Goal: Answer question/provide support

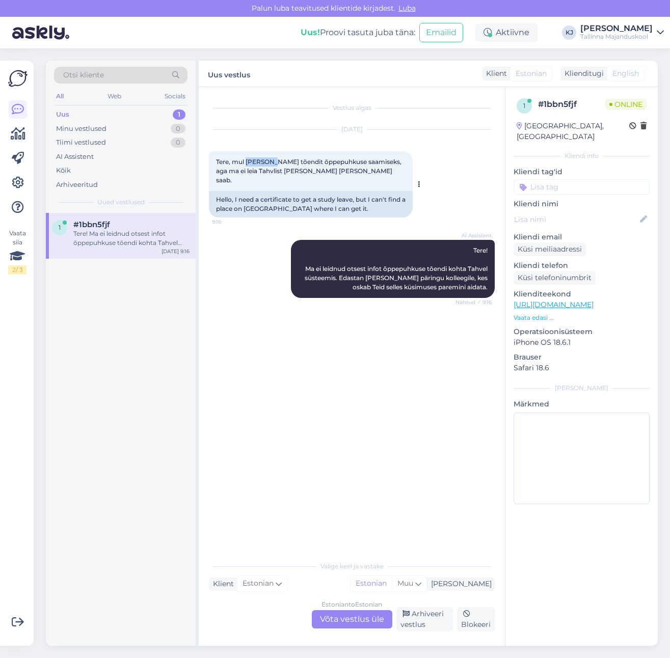
drag, startPoint x: 247, startPoint y: 161, endPoint x: 279, endPoint y: 156, distance: 32.0
click at [271, 157] on div "Tere, mul [PERSON_NAME] tõendit õppepuhkuse saamiseks, aga ma ei leia Tahvlist …" at bounding box center [311, 171] width 204 height 40
click at [279, 156] on div "Tere, mul [PERSON_NAME] tõendit õppepuhkuse saamiseks, aga ma ei leia Tahvlist …" at bounding box center [311, 171] width 204 height 40
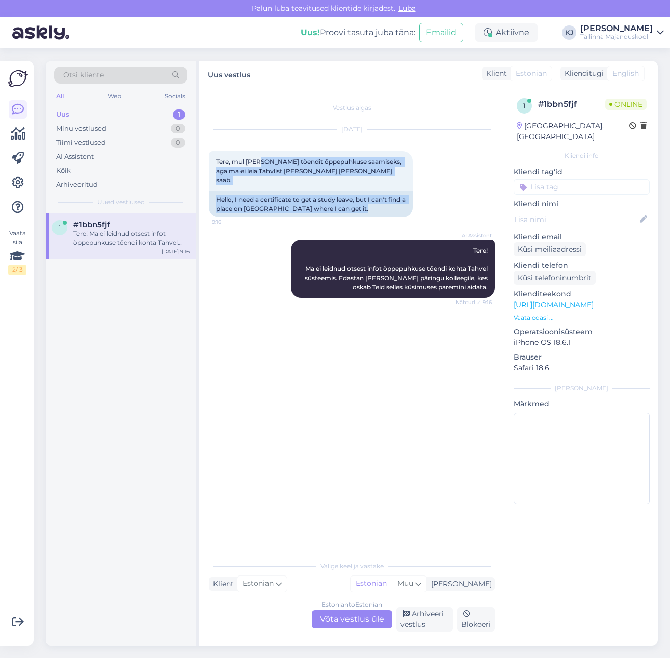
drag, startPoint x: 292, startPoint y: 160, endPoint x: 440, endPoint y: 154, distance: 148.9
click at [437, 154] on div "[DATE] Tere, mul [PERSON_NAME] tõendit õppepuhkuse saamiseks, aga ma ei leia Ta…" at bounding box center [352, 174] width 286 height 110
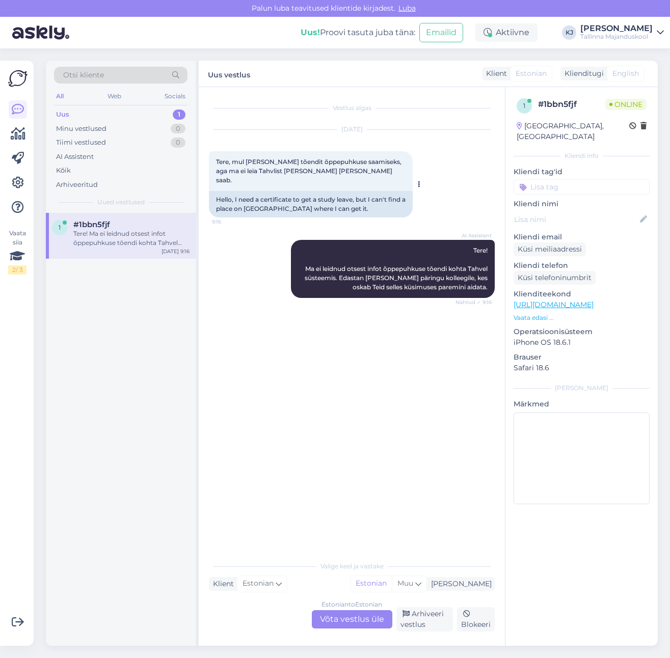
click at [361, 158] on span "Tere, mul [PERSON_NAME] tõendit õppepuhkuse saamiseks, aga ma ei leia Tahvlist …" at bounding box center [309, 171] width 187 height 26
drag, startPoint x: 361, startPoint y: 158, endPoint x: 326, endPoint y: 163, distance: 35.9
click at [326, 163] on span "Tere, mul [PERSON_NAME] tõendit õppepuhkuse saamiseks, aga ma ei leia Tahvlist …" at bounding box center [309, 171] width 187 height 26
click at [362, 624] on div "Estonian to Estonian Võta vestlus üle" at bounding box center [352, 620] width 81 height 18
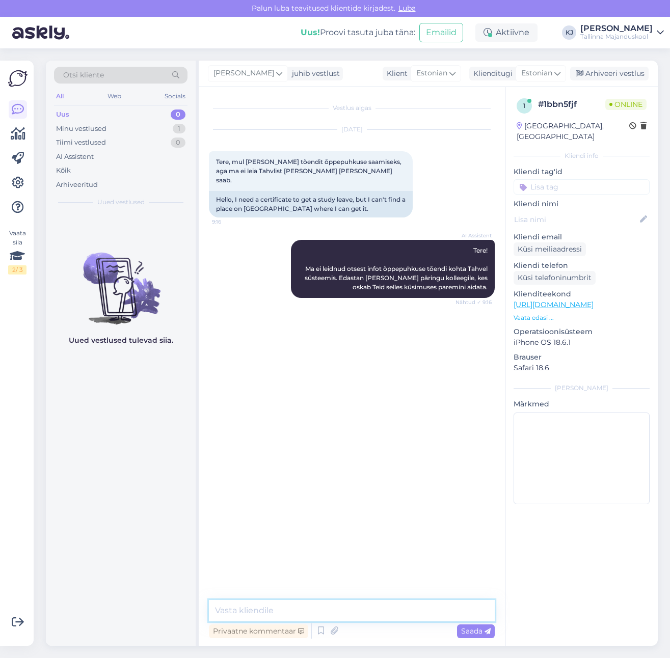
click at [364, 614] on textarea at bounding box center [352, 610] width 286 height 21
paste textarea "[URL][DOMAIN_NAME]"
type textarea "[URL][DOMAIN_NAME]"
click at [475, 628] on span "Saada" at bounding box center [476, 631] width 30 height 9
click at [315, 614] on textarea at bounding box center [352, 610] width 286 height 21
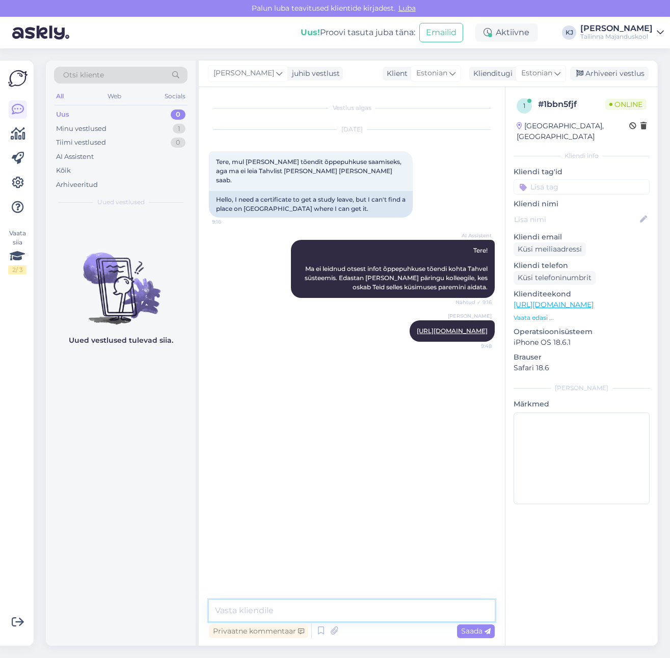
type textarea "K"
click at [306, 603] on textarea "[PERSON_NAME]" at bounding box center [352, 610] width 286 height 21
paste textarea "Tõendit õppimise kohta saad tellida alates septembrist [PERSON_NAME] õppijad on…"
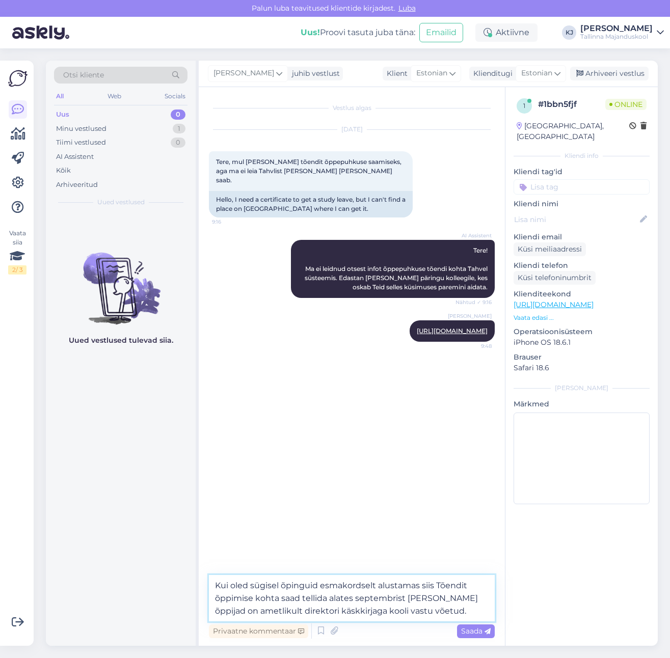
click at [438, 587] on textarea "Kui oled sügisel õpinguid esmakordselt alustamas siis Tõendit õppimise kohta sa…" at bounding box center [352, 598] width 286 height 46
click at [451, 604] on textarea "Kui oled sügisel õpinguid esmakordselt alustamas siis tõendit õppimise kohta sa…" at bounding box center [352, 598] width 286 height 46
click at [442, 608] on textarea "Kui oled sügisel õpinguid esmakordselt alustamas siis tõendit õppimise kohta sa…" at bounding box center [352, 598] width 286 height 46
click at [438, 599] on textarea "Kui oled sügisel õpinguid esmakordselt alustamas siis tõendit õppimise kohta sa…" at bounding box center [352, 598] width 286 height 46
type textarea "Kui oled sügisel õpinguid esmakordselt alustamas siis tõendit õppimise kohta sa…"
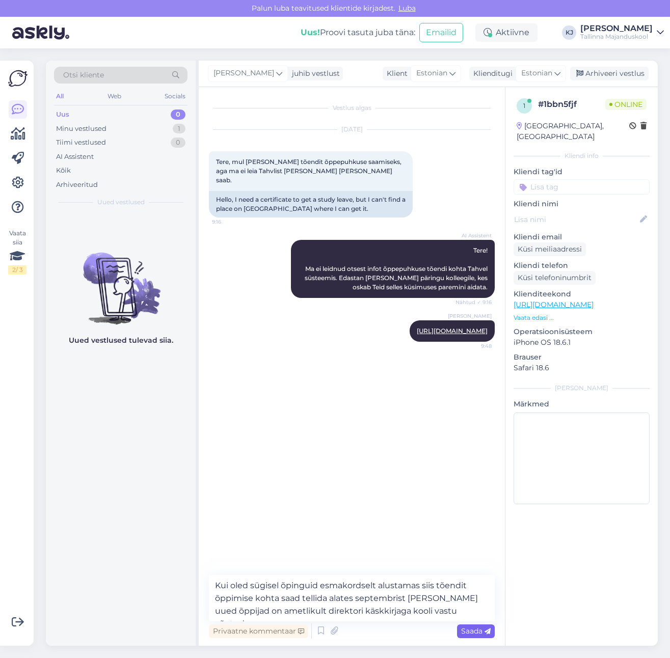
click at [481, 634] on span "Saada" at bounding box center [476, 631] width 30 height 9
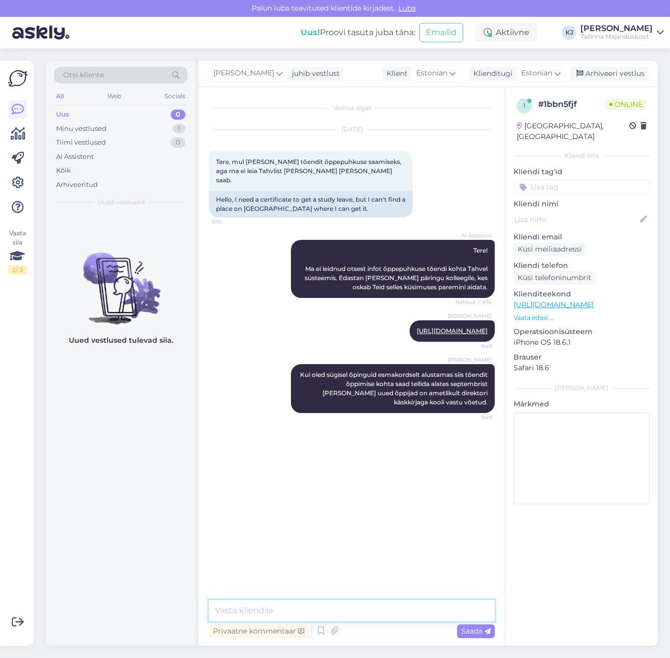
click at [469, 603] on textarea at bounding box center [352, 610] width 286 height 21
click at [257, 614] on textarea at bounding box center [352, 610] width 286 height 21
type textarea "K"
click at [539, 179] on input at bounding box center [582, 186] width 136 height 15
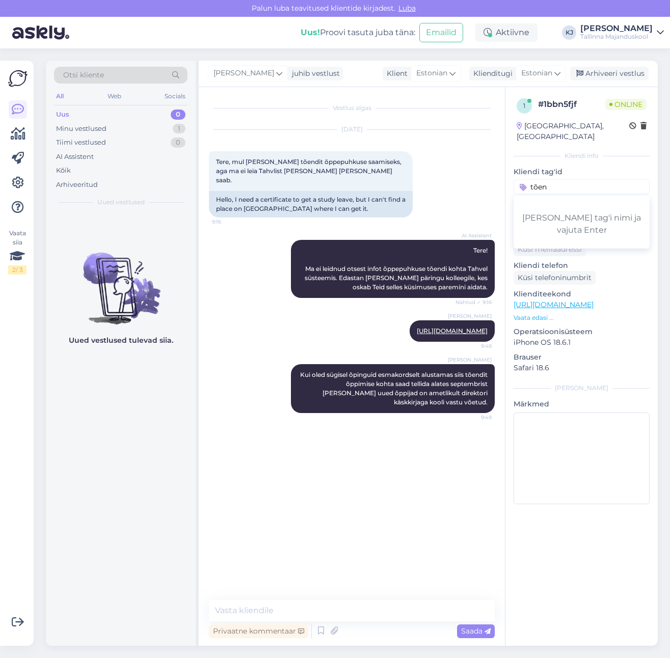
type input "tõend"
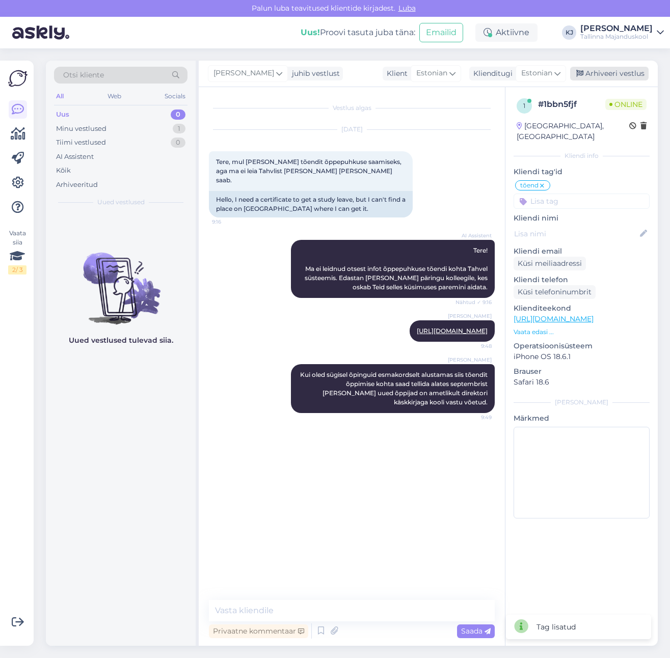
click at [607, 72] on div "Arhiveeri vestlus" at bounding box center [609, 74] width 78 height 14
